Goal: Information Seeking & Learning: Learn about a topic

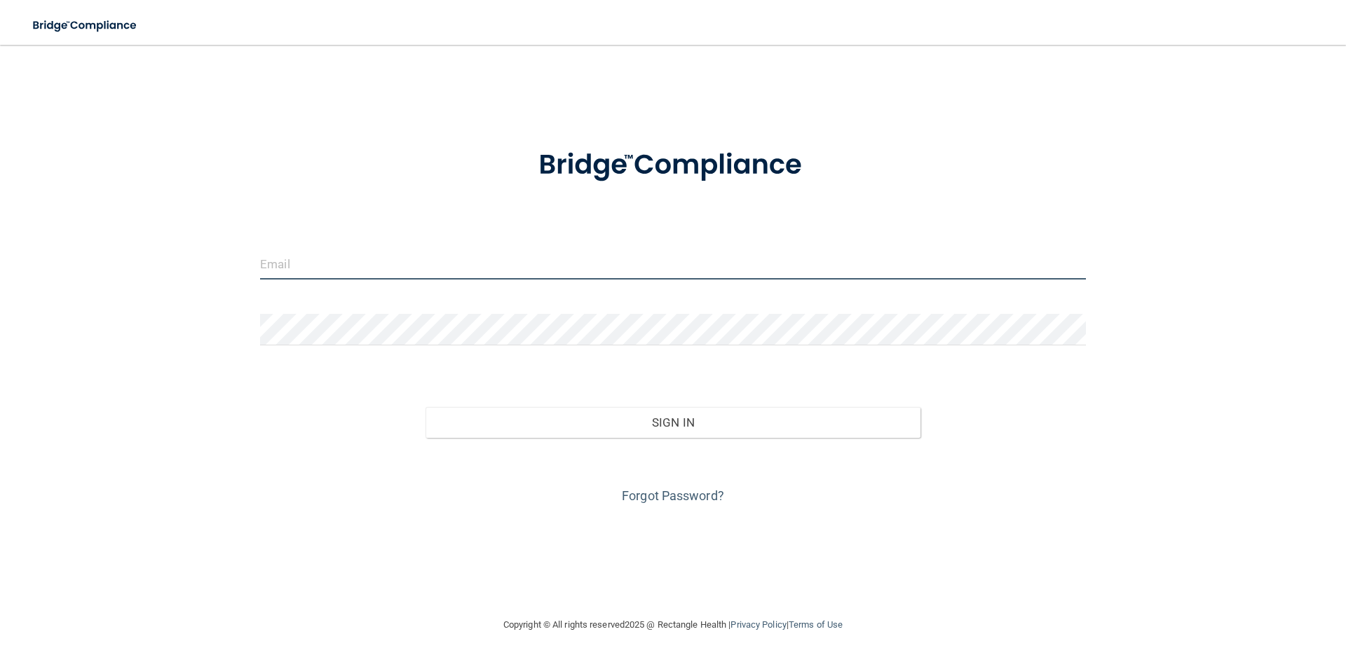
click at [392, 261] on input "email" at bounding box center [673, 264] width 826 height 32
type input "[PERSON_NAME][EMAIL_ADDRESS][DOMAIN_NAME]"
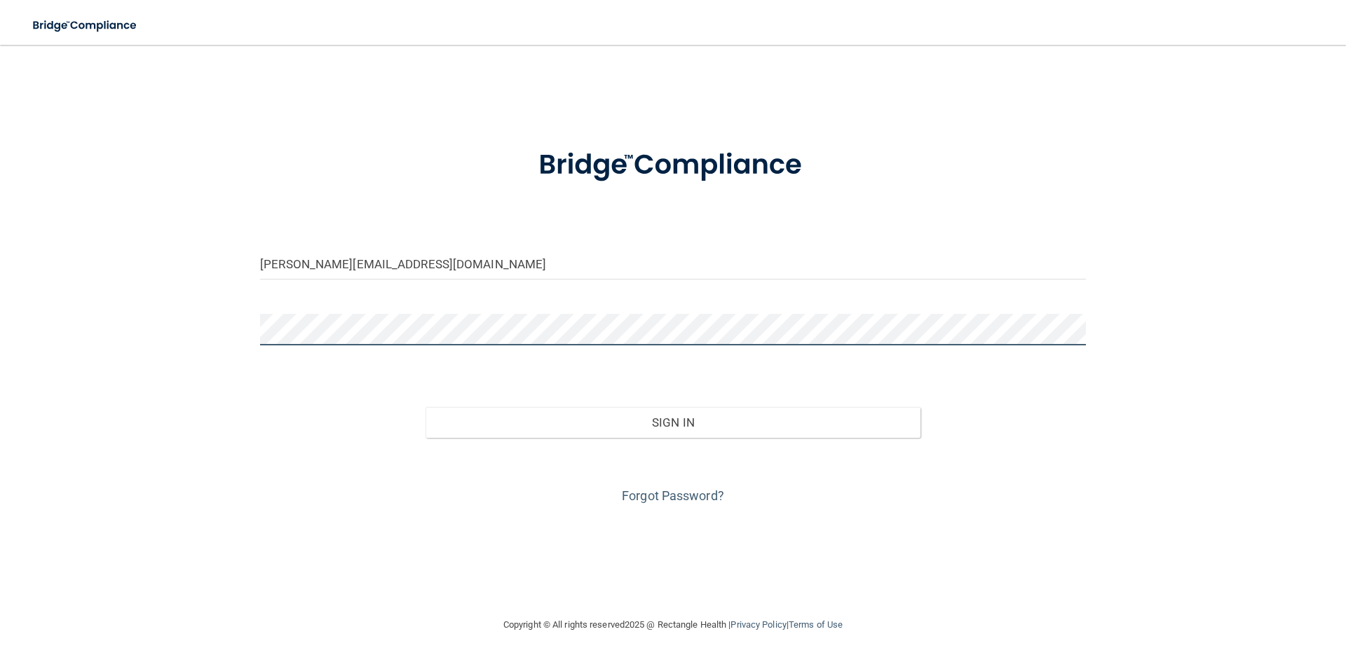
click at [425, 407] on button "Sign In" at bounding box center [673, 422] width 496 height 31
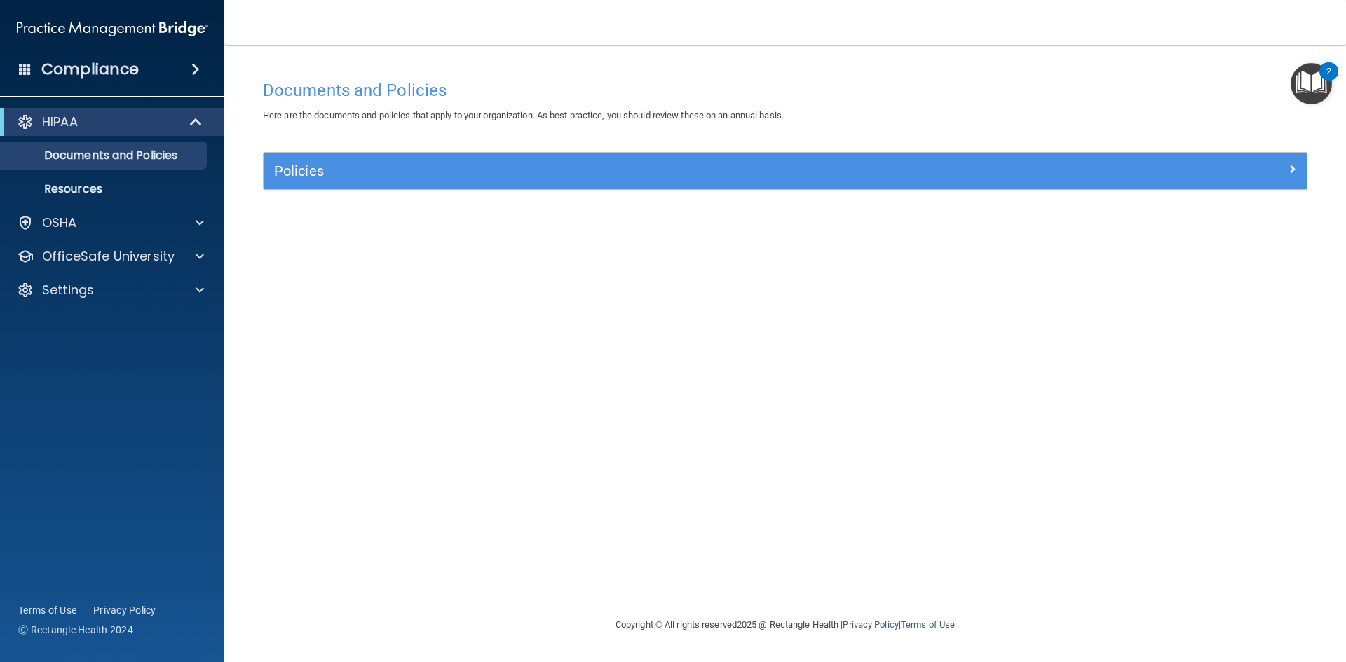
click at [1319, 81] on img "Open Resource Center, 2 new notifications" at bounding box center [1310, 83] width 41 height 41
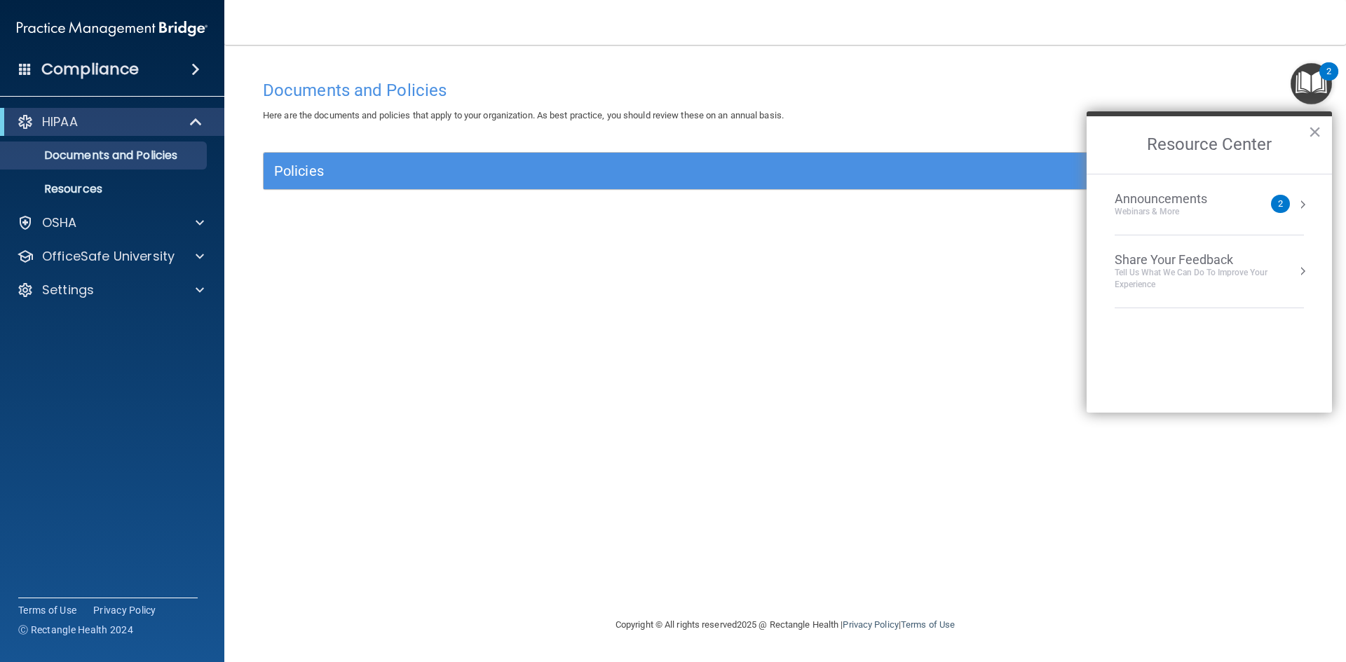
click at [1306, 202] on button "Resource Center" at bounding box center [1302, 205] width 14 height 14
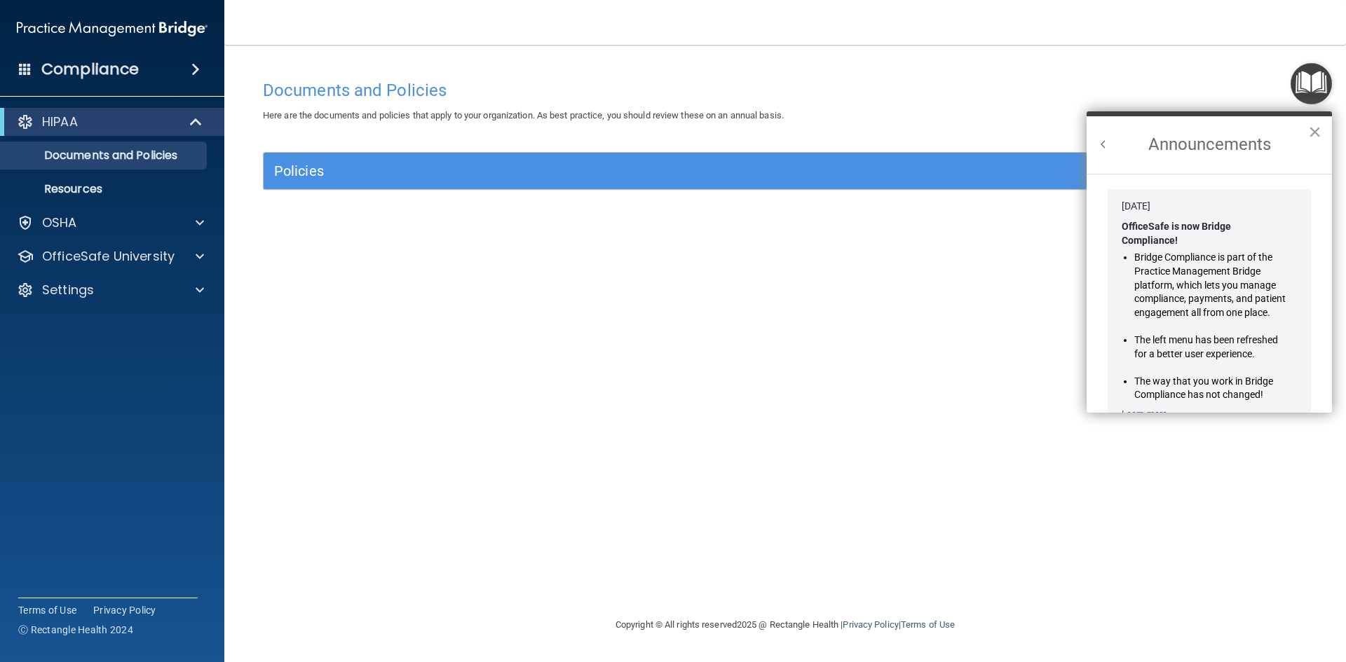
click at [1166, 94] on h4 "Documents and Policies" at bounding box center [785, 90] width 1044 height 18
click at [1320, 131] on button "×" at bounding box center [1314, 132] width 13 height 22
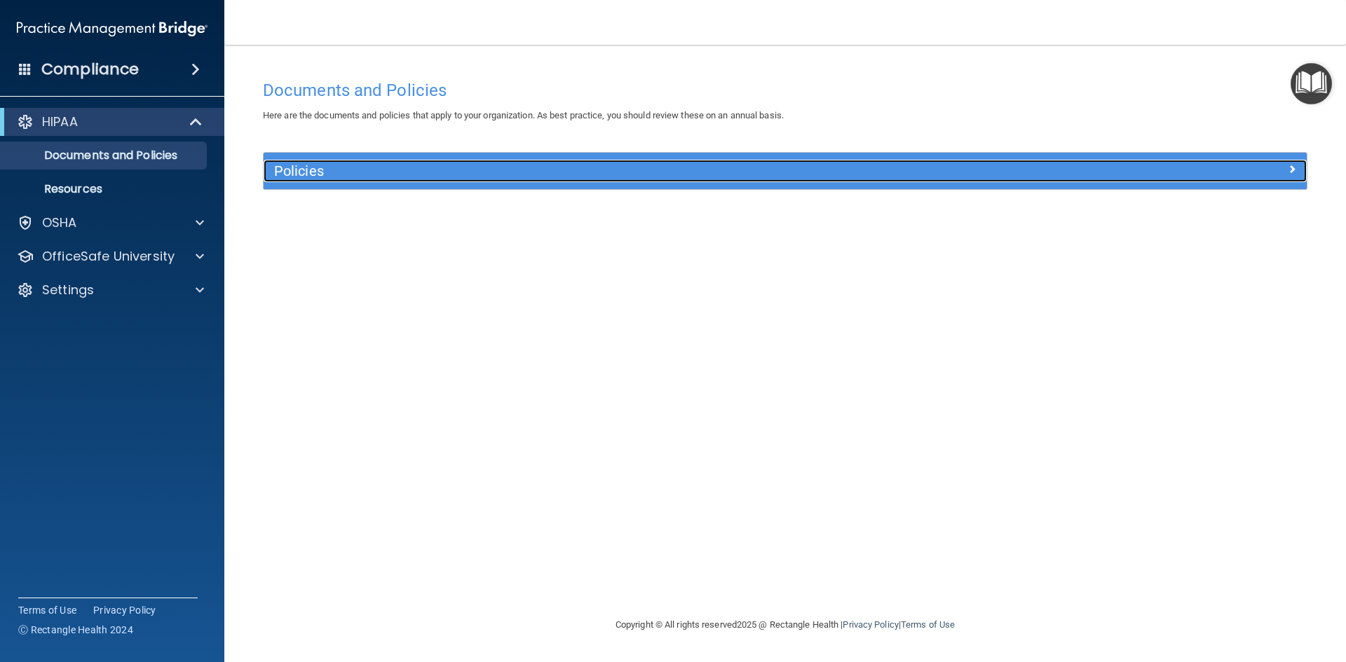
click at [751, 166] on h5 "Policies" at bounding box center [654, 170] width 761 height 15
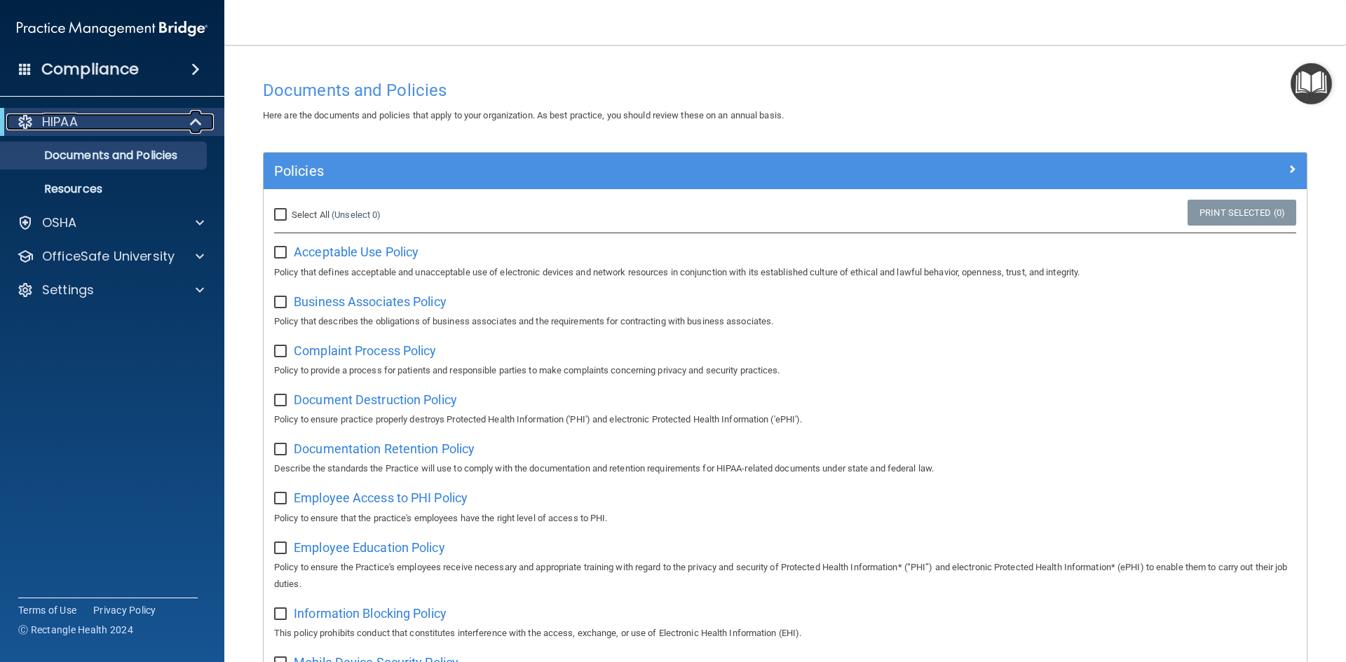
click at [114, 127] on div "HIPAA" at bounding box center [92, 122] width 173 height 17
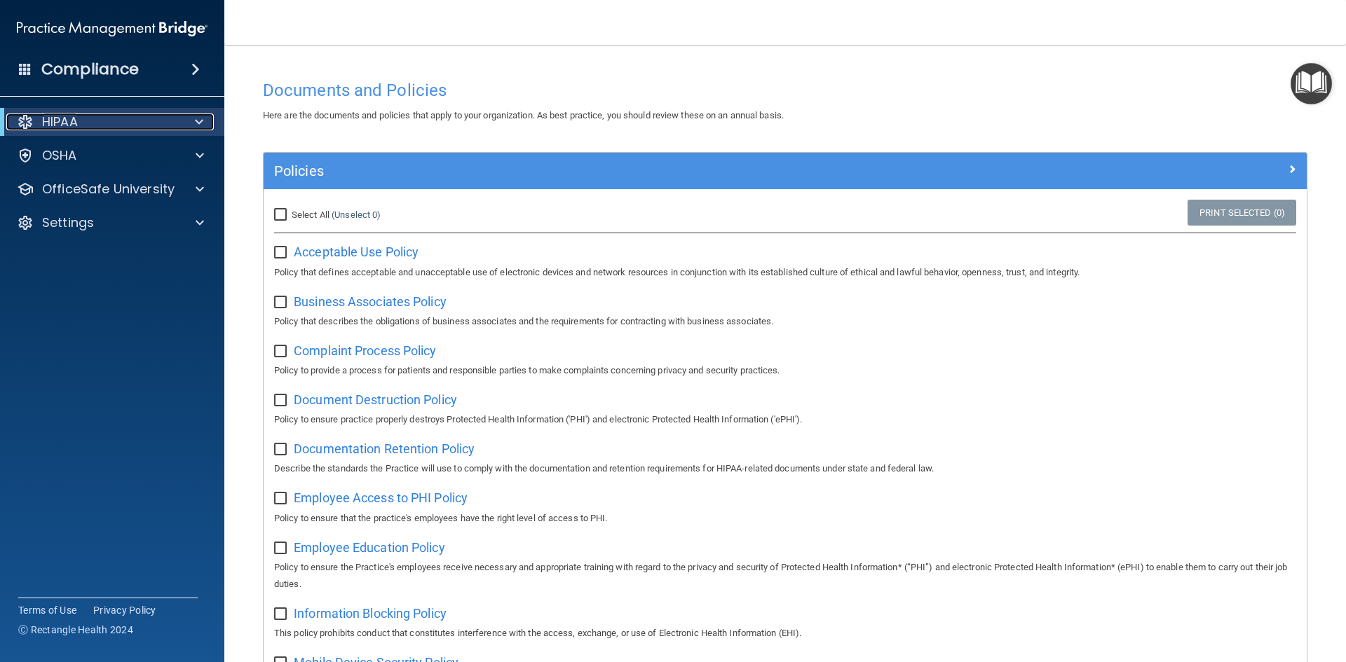
click at [114, 127] on div "HIPAA" at bounding box center [92, 122] width 173 height 17
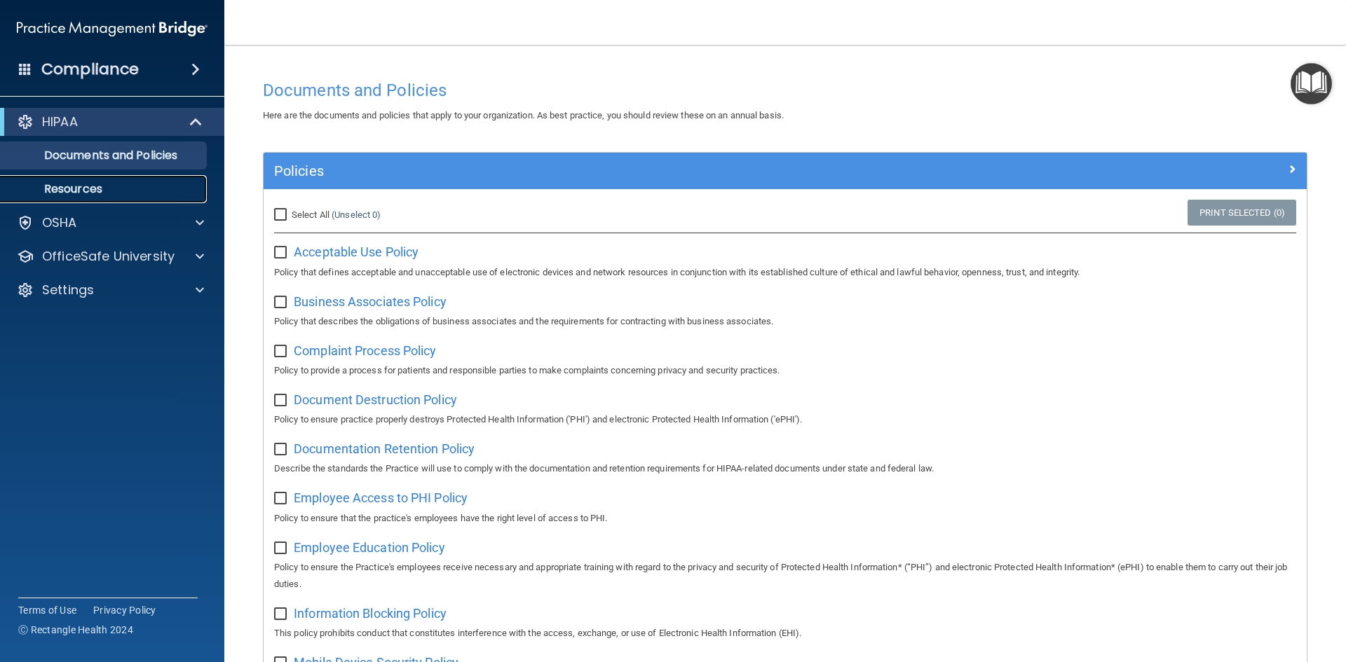
click at [151, 184] on p "Resources" at bounding box center [104, 189] width 191 height 14
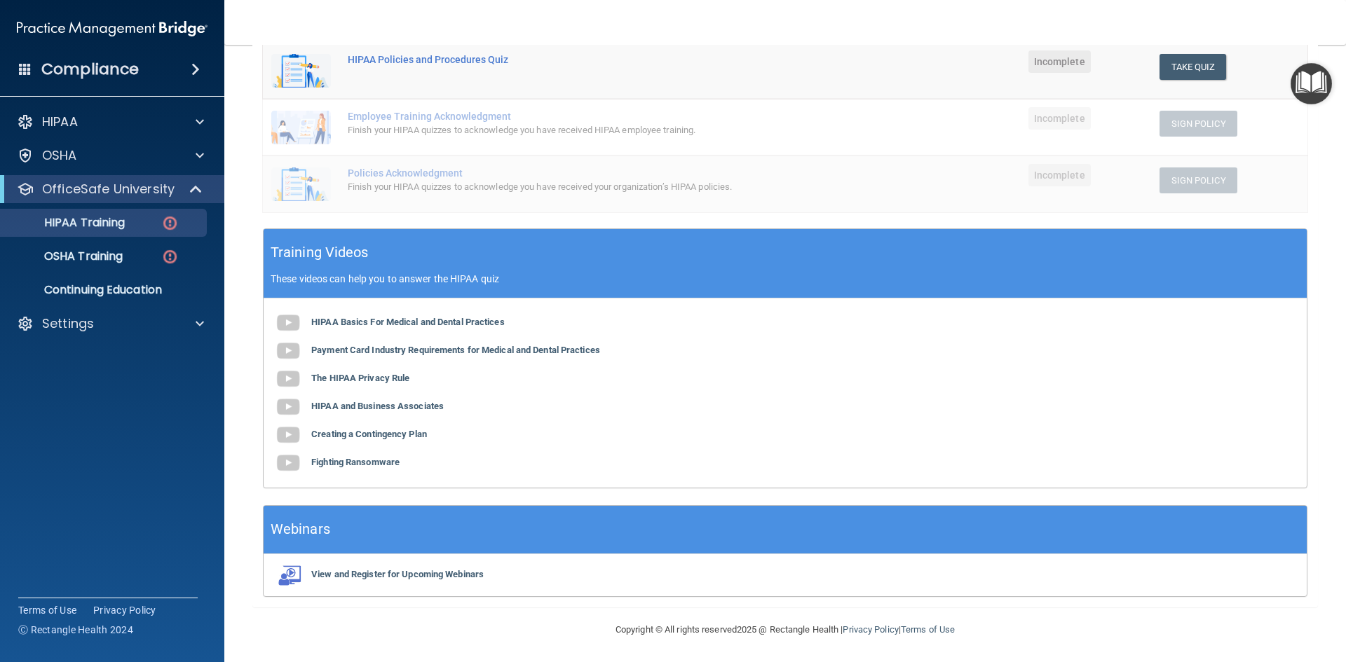
scroll to position [320, 0]
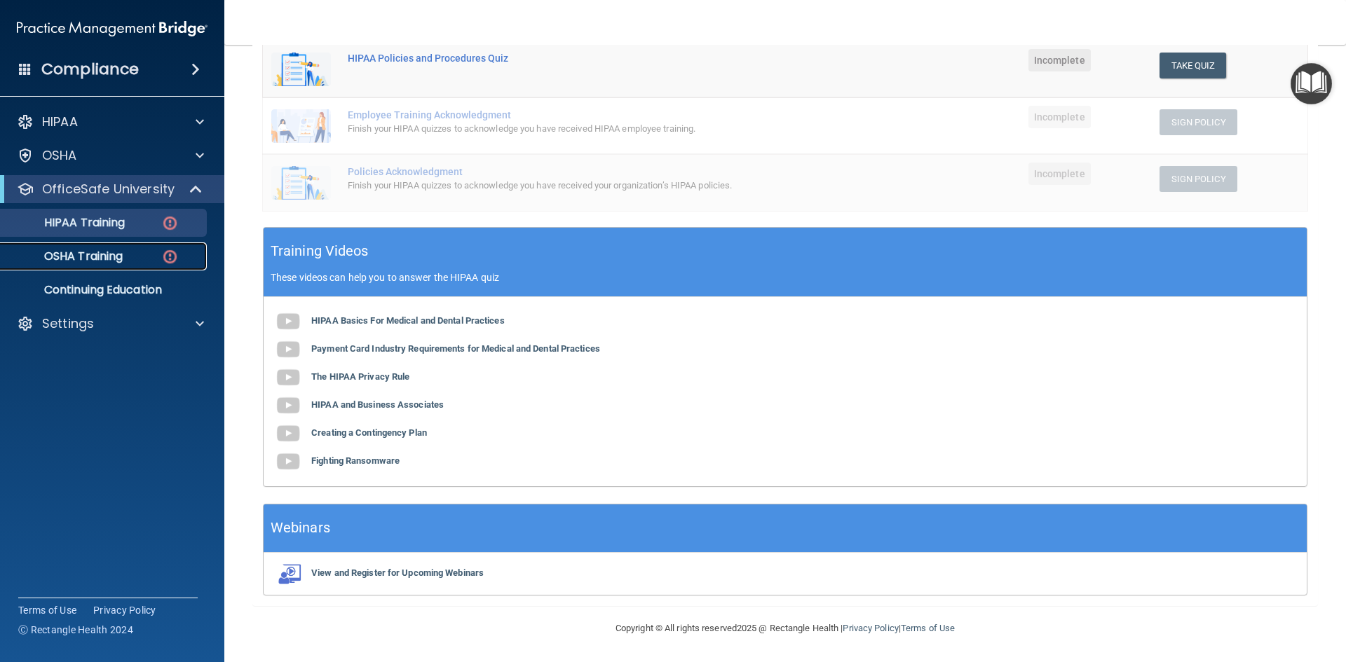
click at [171, 264] on img at bounding box center [170, 257] width 18 height 18
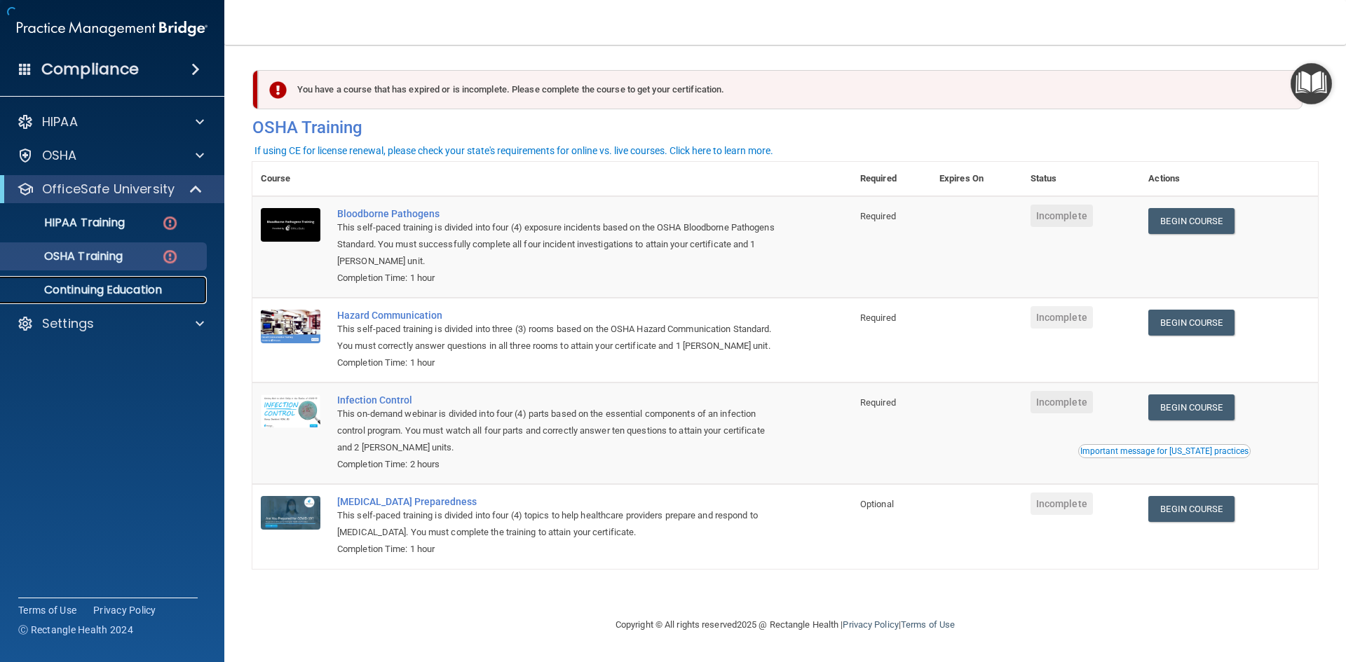
click at [157, 287] on p "Continuing Education" at bounding box center [104, 290] width 191 height 14
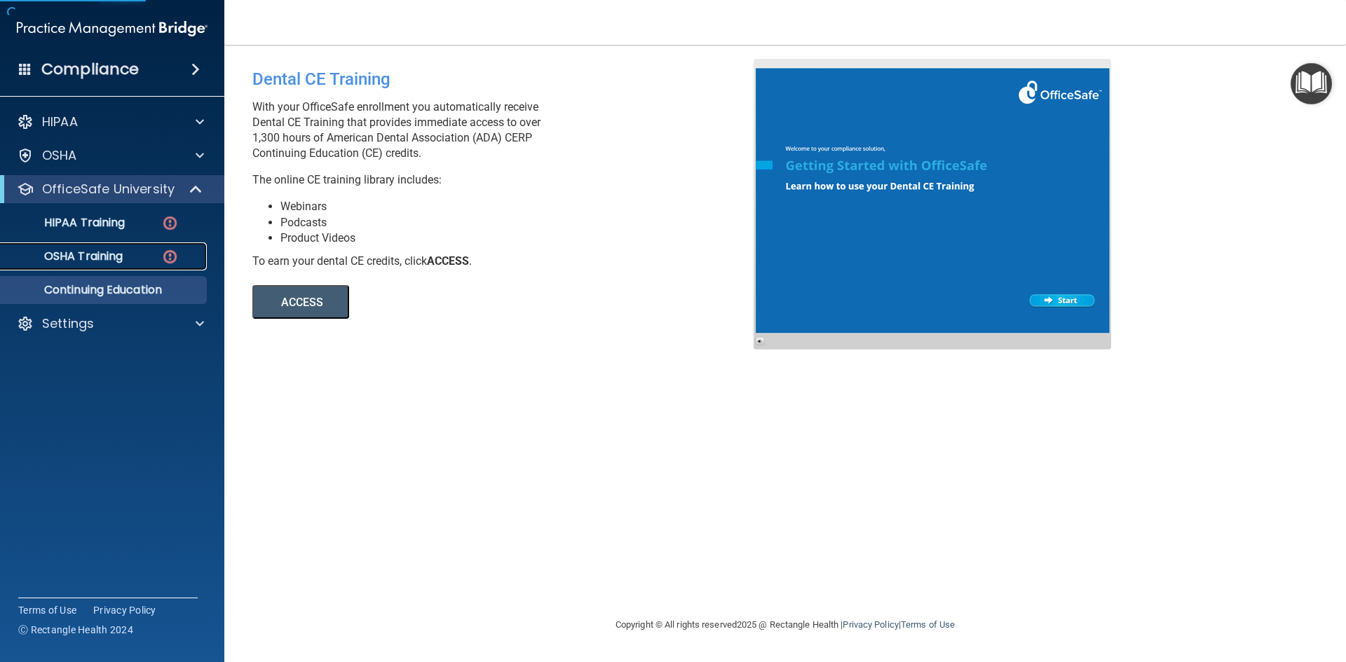
click at [146, 254] on div "OSHA Training" at bounding box center [104, 257] width 191 height 14
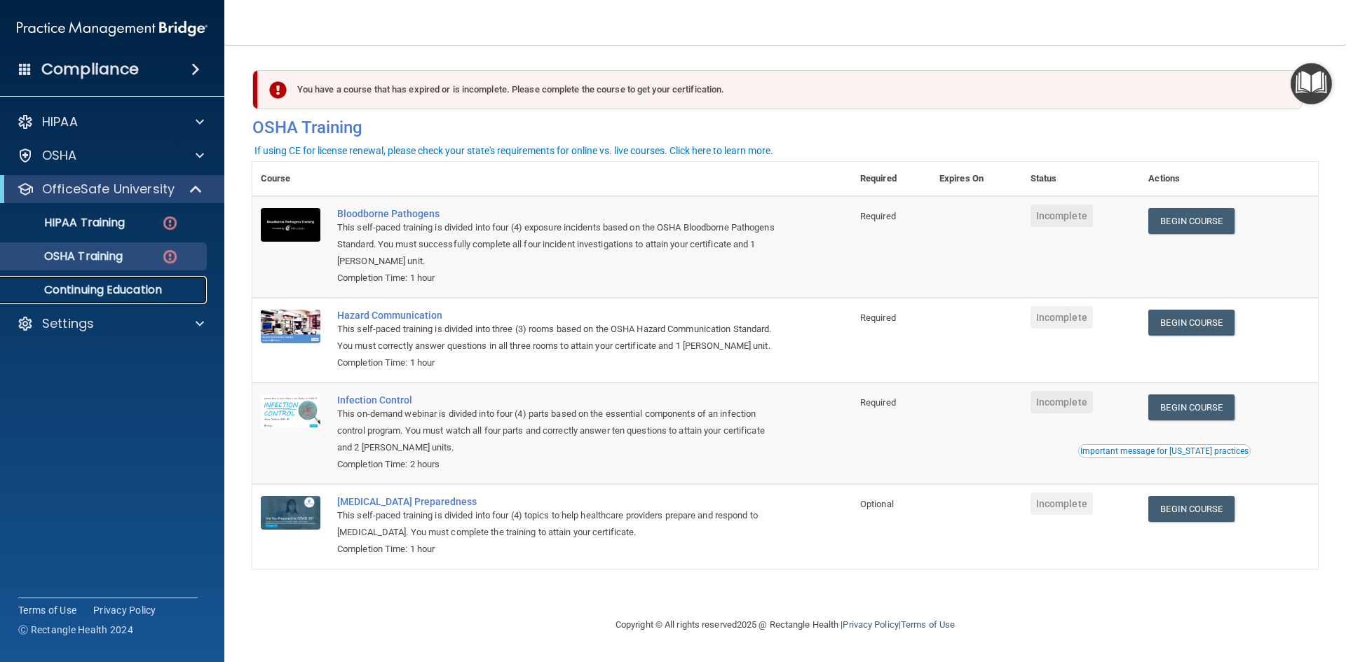
click at [145, 285] on p "Continuing Education" at bounding box center [104, 290] width 191 height 14
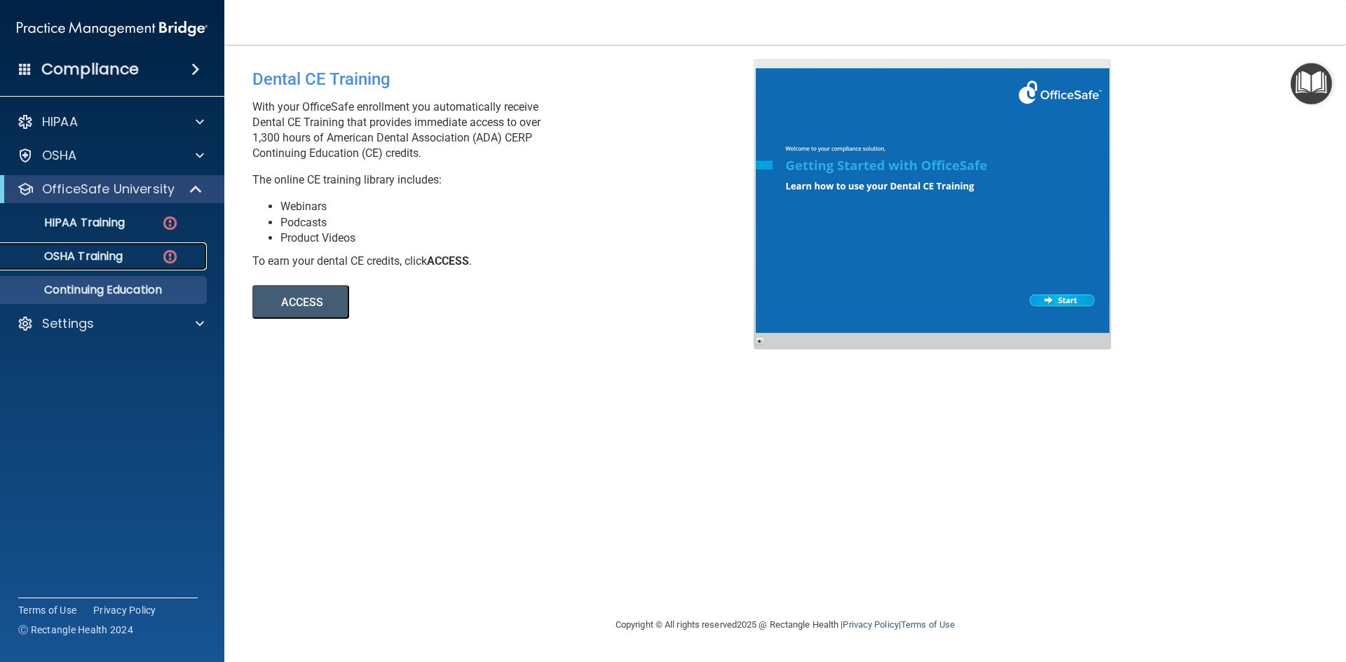
click at [137, 250] on div "OSHA Training" at bounding box center [104, 257] width 191 height 14
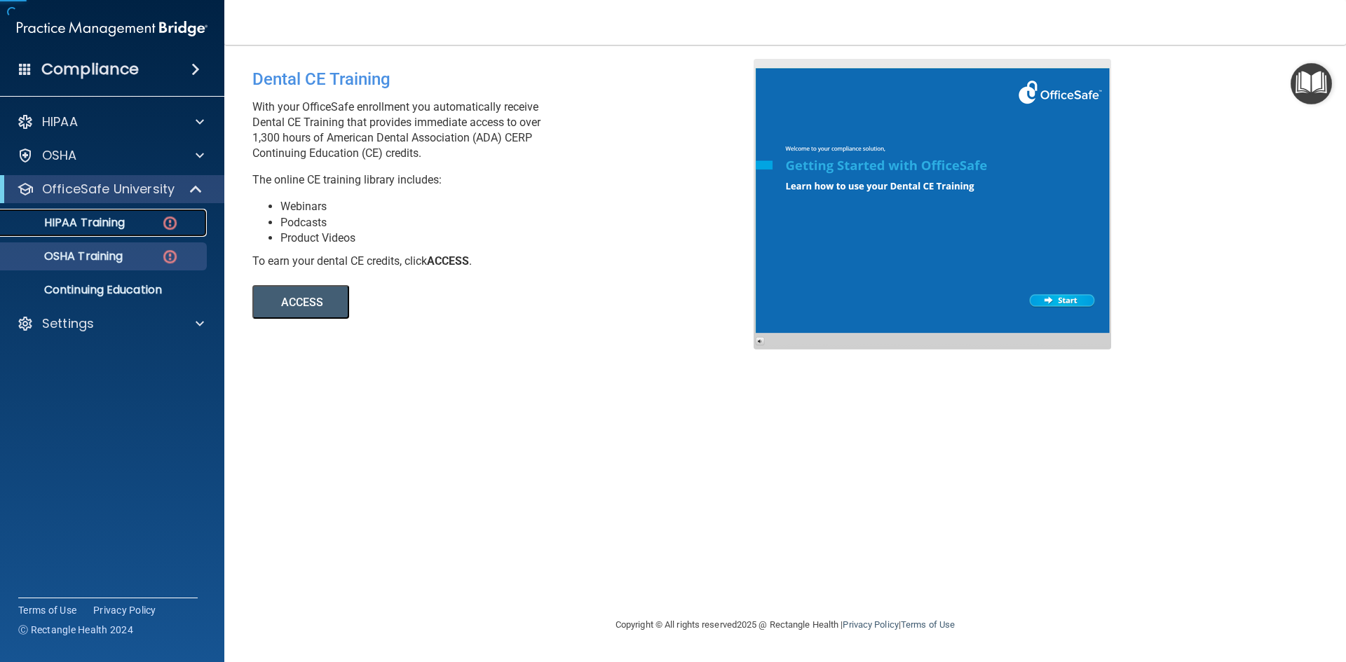
click at [140, 212] on link "HIPAA Training" at bounding box center [96, 223] width 221 height 28
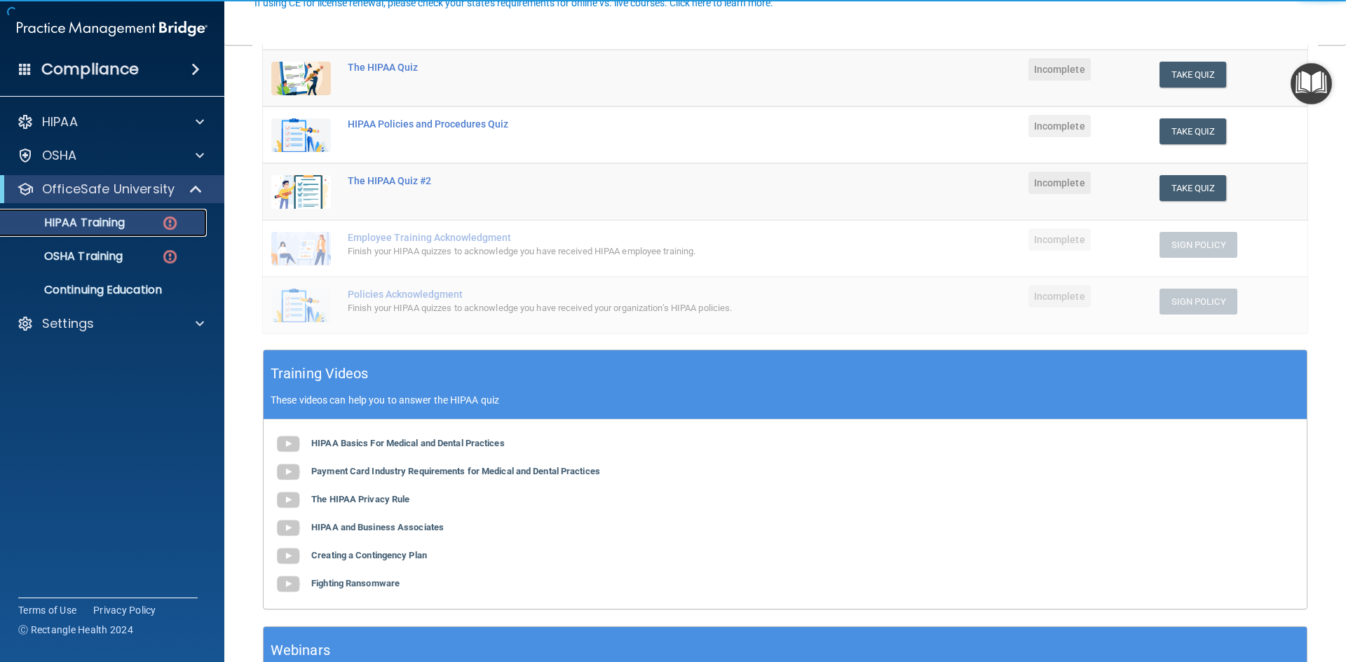
scroll to position [320, 0]
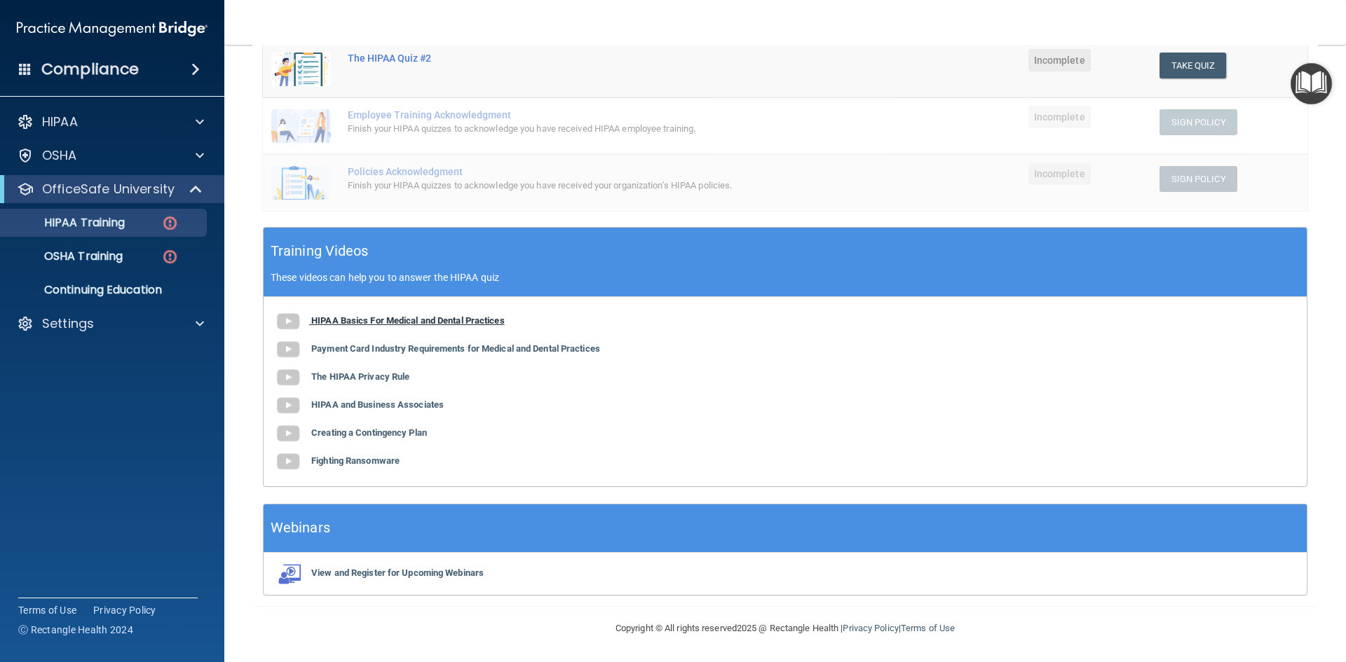
click at [392, 325] on b "HIPAA Basics For Medical and Dental Practices" at bounding box center [407, 320] width 193 height 11
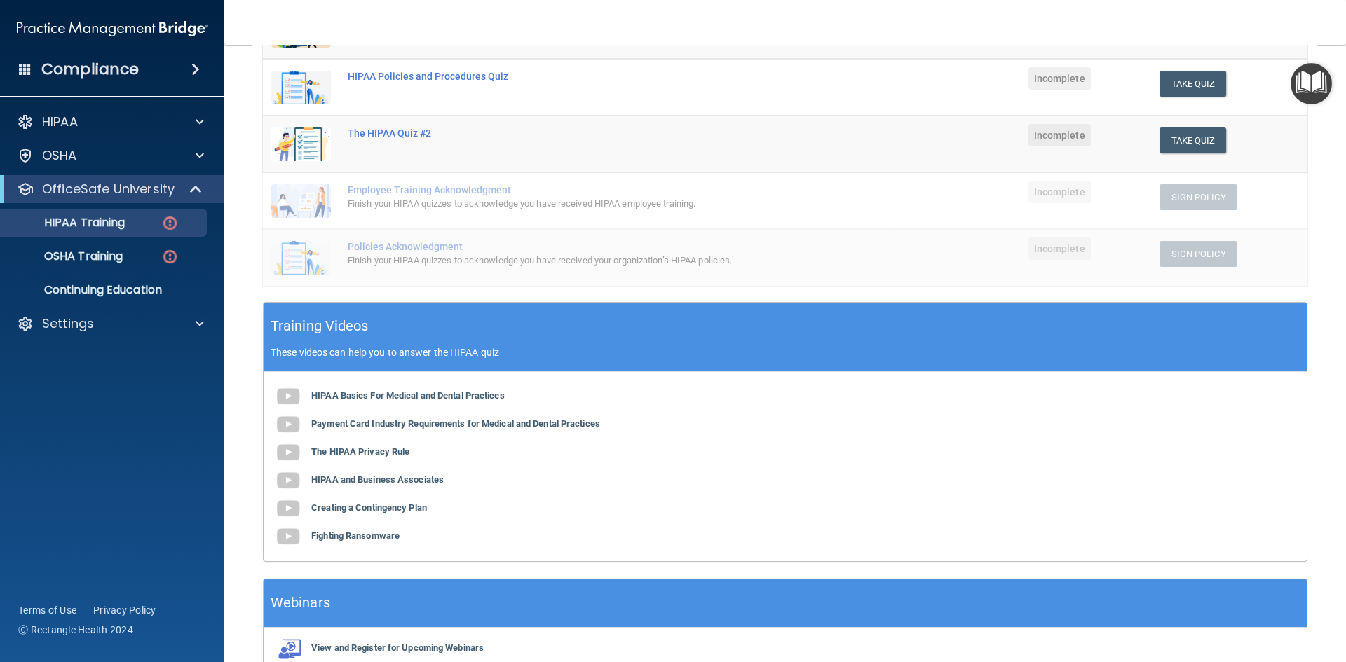
scroll to position [250, 0]
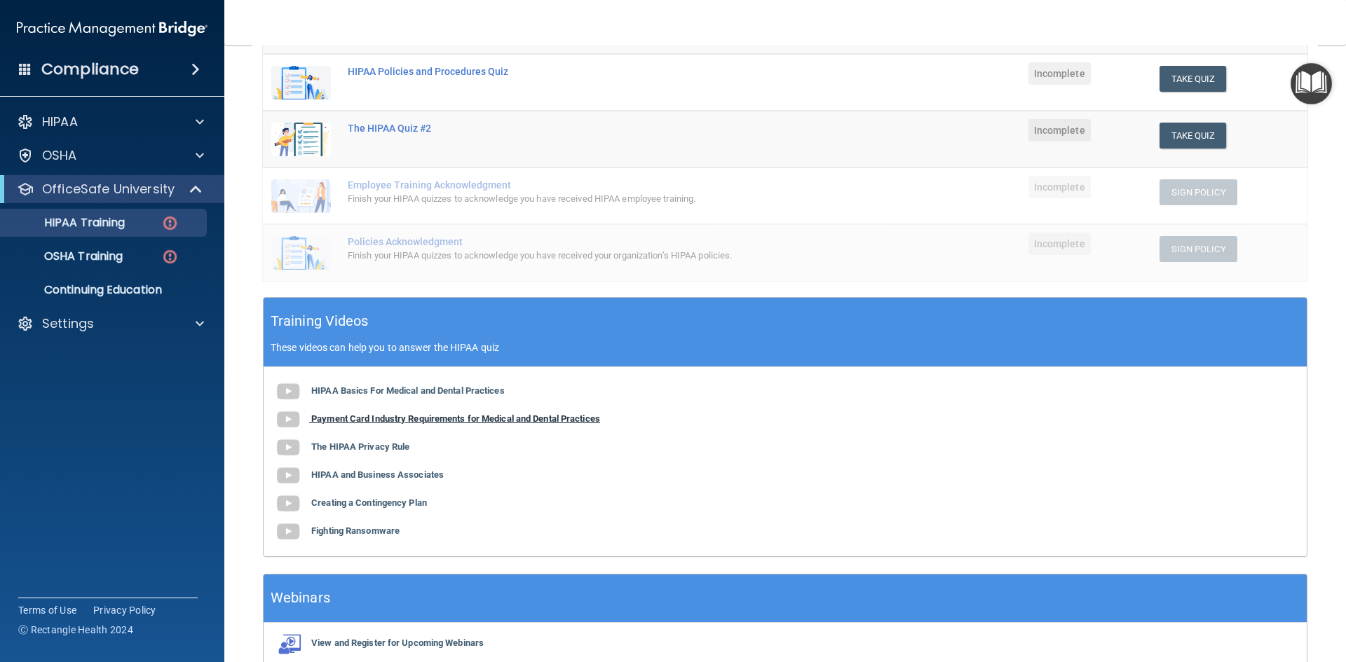
click at [539, 417] on b "Payment Card Industry Requirements for Medical and Dental Practices" at bounding box center [455, 419] width 289 height 11
click at [389, 446] on b "The HIPAA Privacy Rule" at bounding box center [360, 447] width 98 height 11
click at [403, 481] on div "HIPAA Basics For Medical and Dental Practices Payment Card Industry Requirement…" at bounding box center [785, 461] width 1043 height 189
click at [409, 474] on b "HIPAA and Business Associates" at bounding box center [377, 475] width 132 height 11
click at [374, 502] on b "Creating a Contingency Plan" at bounding box center [369, 503] width 116 height 11
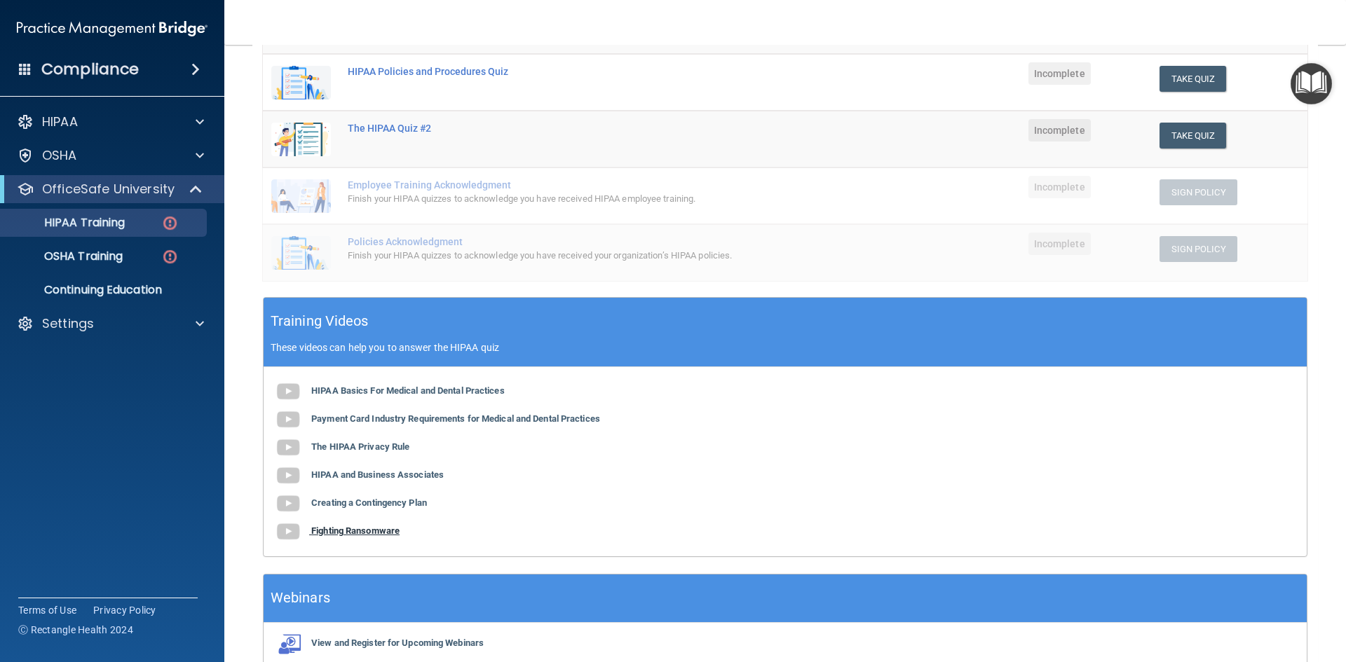
click at [366, 533] on b "Fighting Ransomware" at bounding box center [355, 531] width 88 height 11
